Goal: Use online tool/utility: Utilize a website feature to perform a specific function

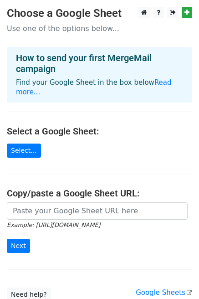
click at [115, 223] on form "Example: https://docs.google.com/spreadsheets/d/abc/edit Next" at bounding box center [99, 227] width 185 height 51
click at [183, 235] on form "Example: https://docs.google.com/spreadsheets/d/abc/edit Next" at bounding box center [99, 227] width 185 height 51
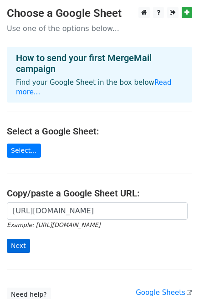
type input "https://docs.google.com/spreadsheets/d/18imiJIR18plzwjQ_Chf3-U_50DD3jcReZLoZ78D…"
click at [20, 239] on input "Next" at bounding box center [18, 246] width 23 height 14
